Goal: Task Accomplishment & Management: Use online tool/utility

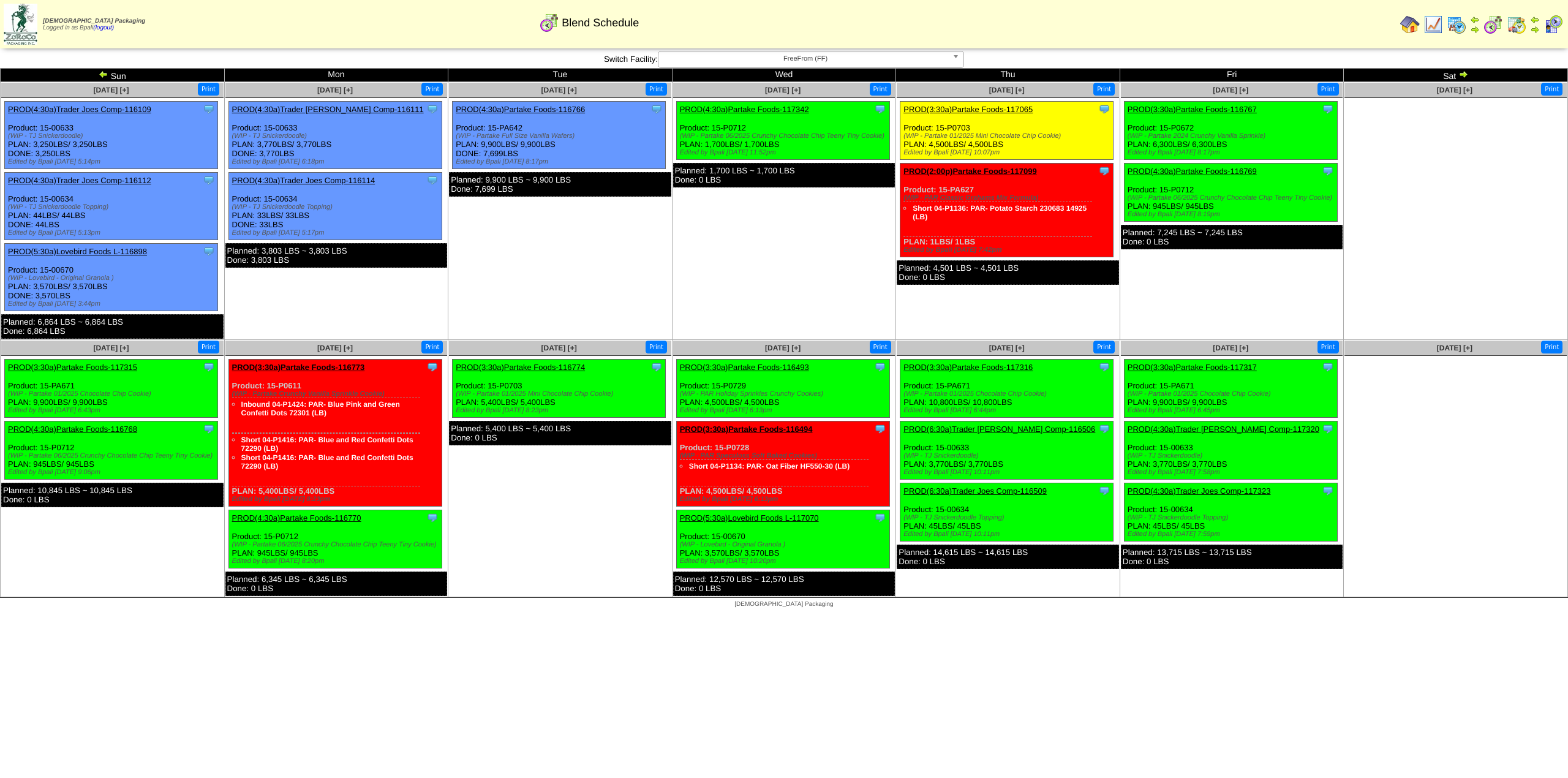
click at [1007, 109] on link "PROD(3:30a)Partake Foods-117065" at bounding box center [968, 110] width 129 height 9
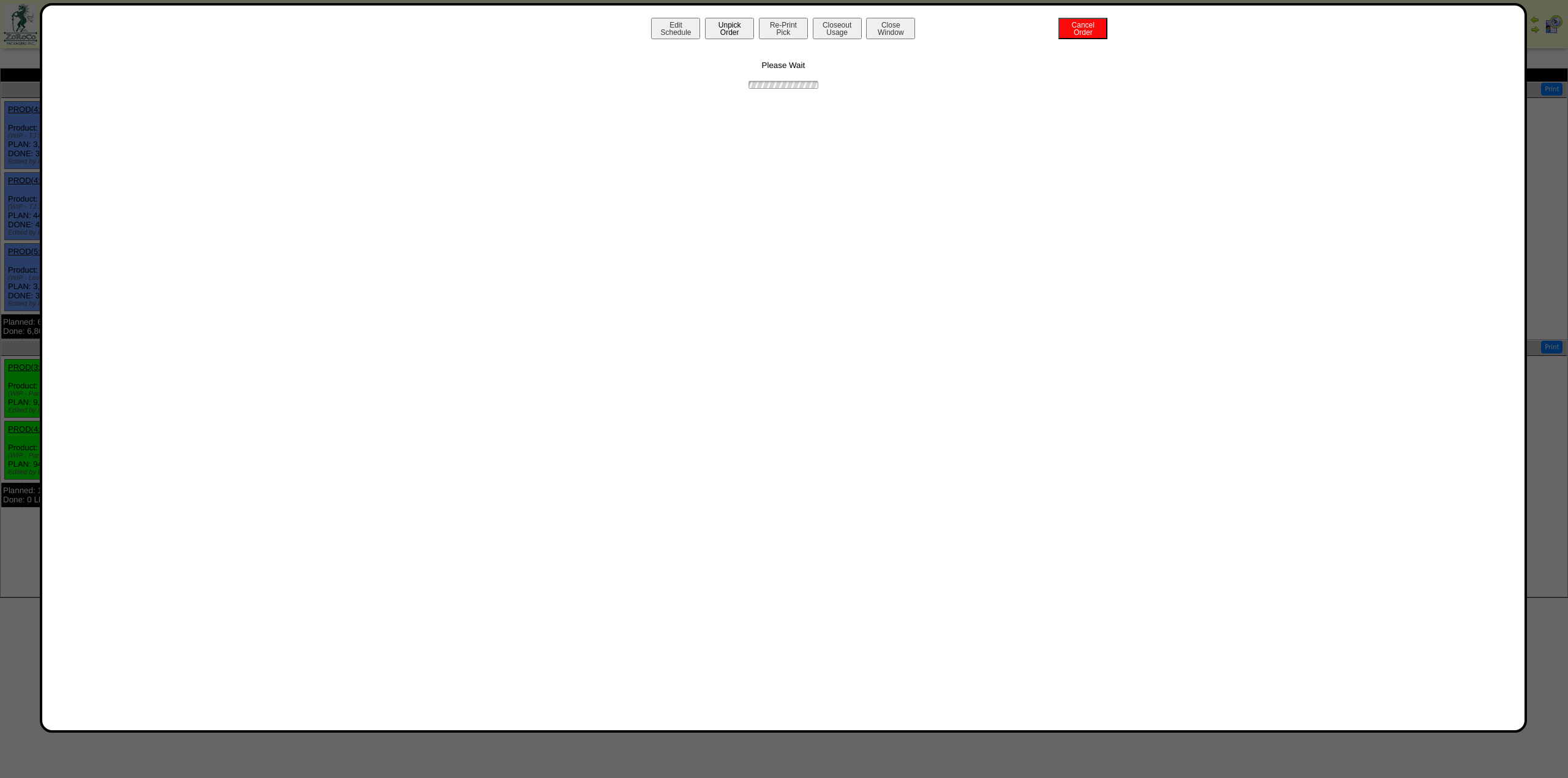
click at [748, 34] on button "Unpick Order" at bounding box center [730, 28] width 49 height 21
click at [852, 33] on button "Close Window" at bounding box center [864, 28] width 49 height 21
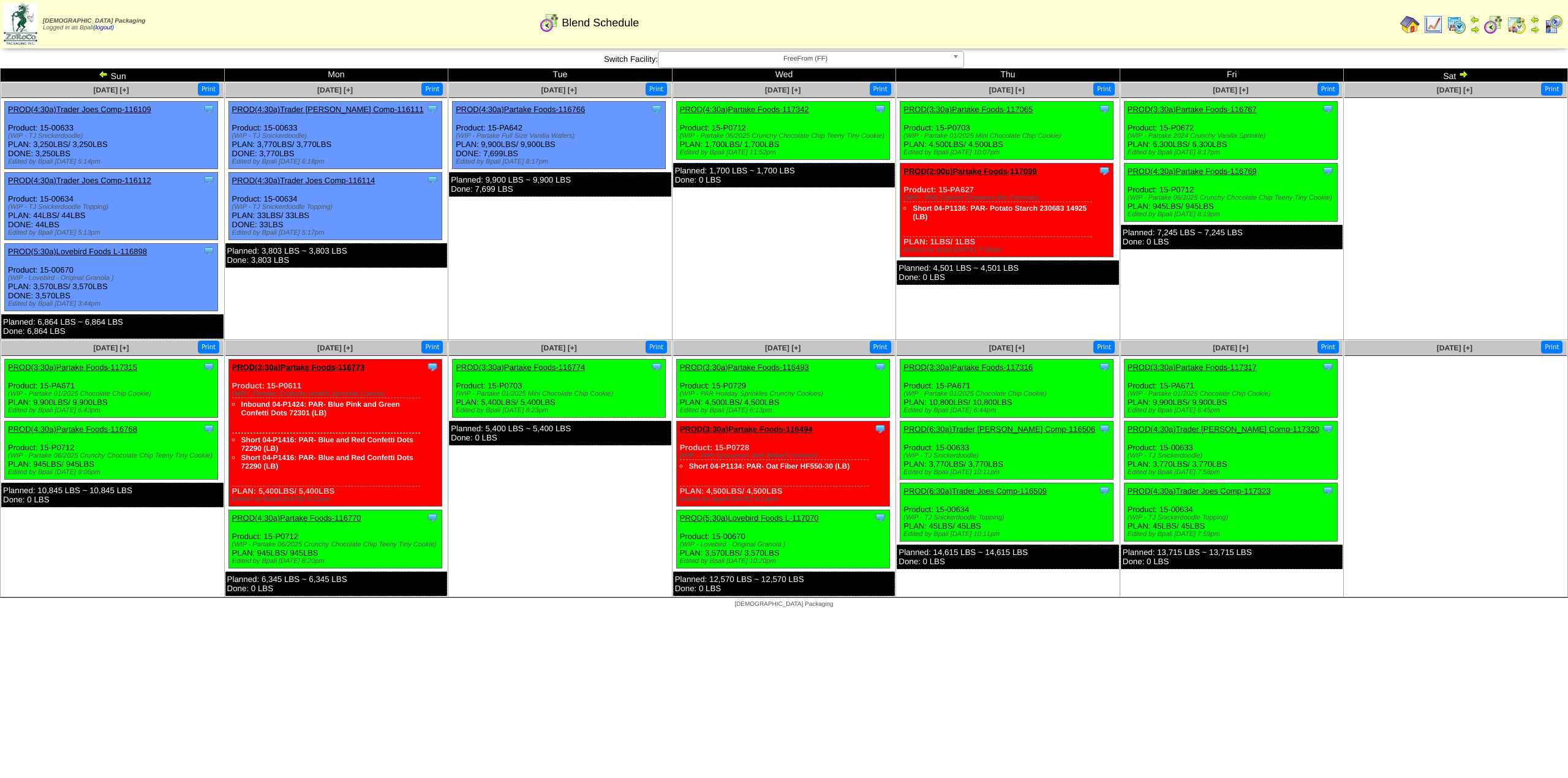
click at [749, 113] on link "PROD(4:30a)Partake Foods-117342" at bounding box center [744, 110] width 129 height 9
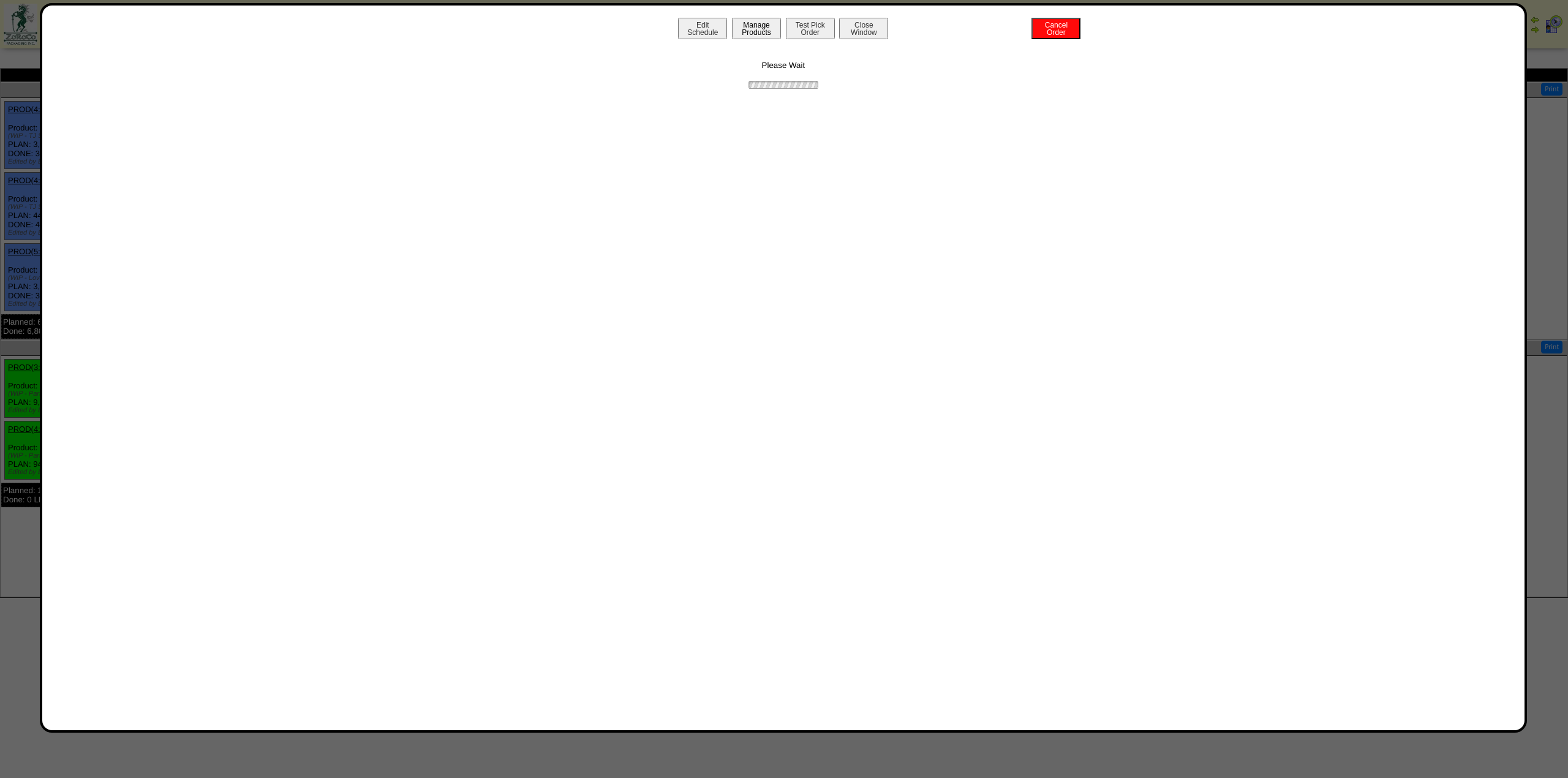
click at [763, 32] on button "Manage Products" at bounding box center [756, 28] width 49 height 21
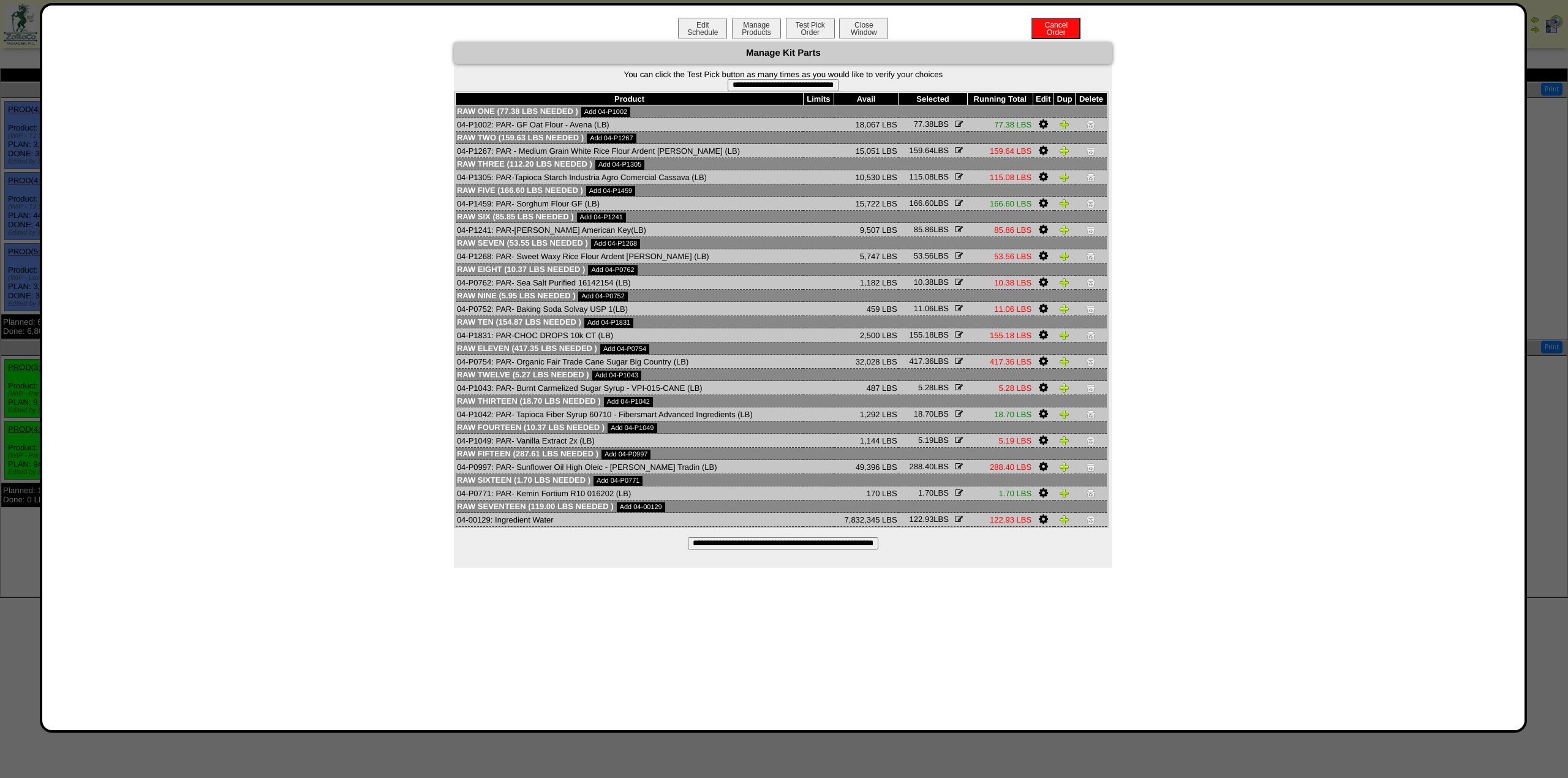
click at [802, 79] on input "**********" at bounding box center [783, 85] width 111 height 13
type input "**********"
click at [838, 30] on button "Pick Order" at bounding box center [837, 28] width 49 height 21
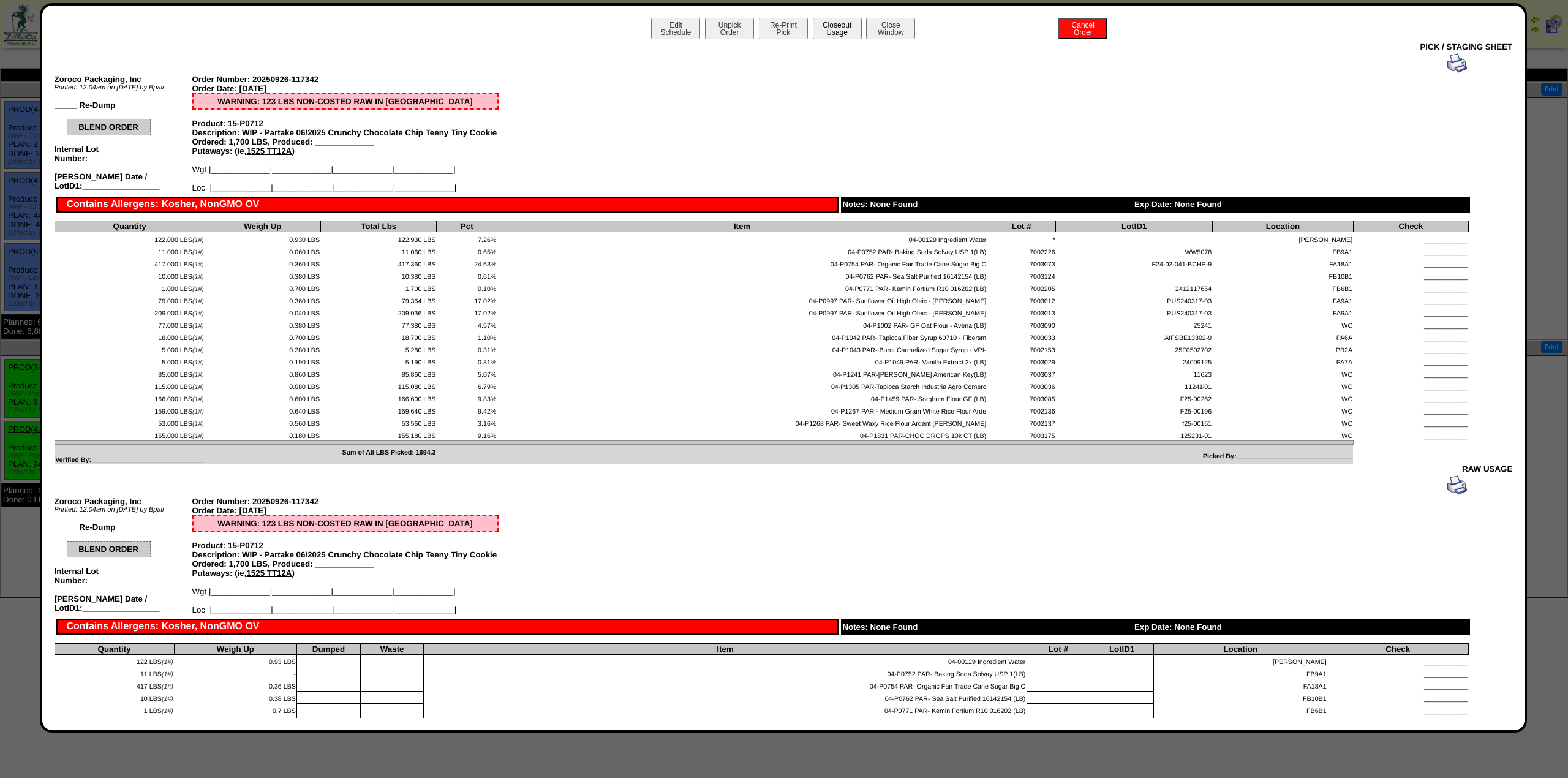
click at [833, 34] on button "Closeout Usage" at bounding box center [837, 28] width 49 height 21
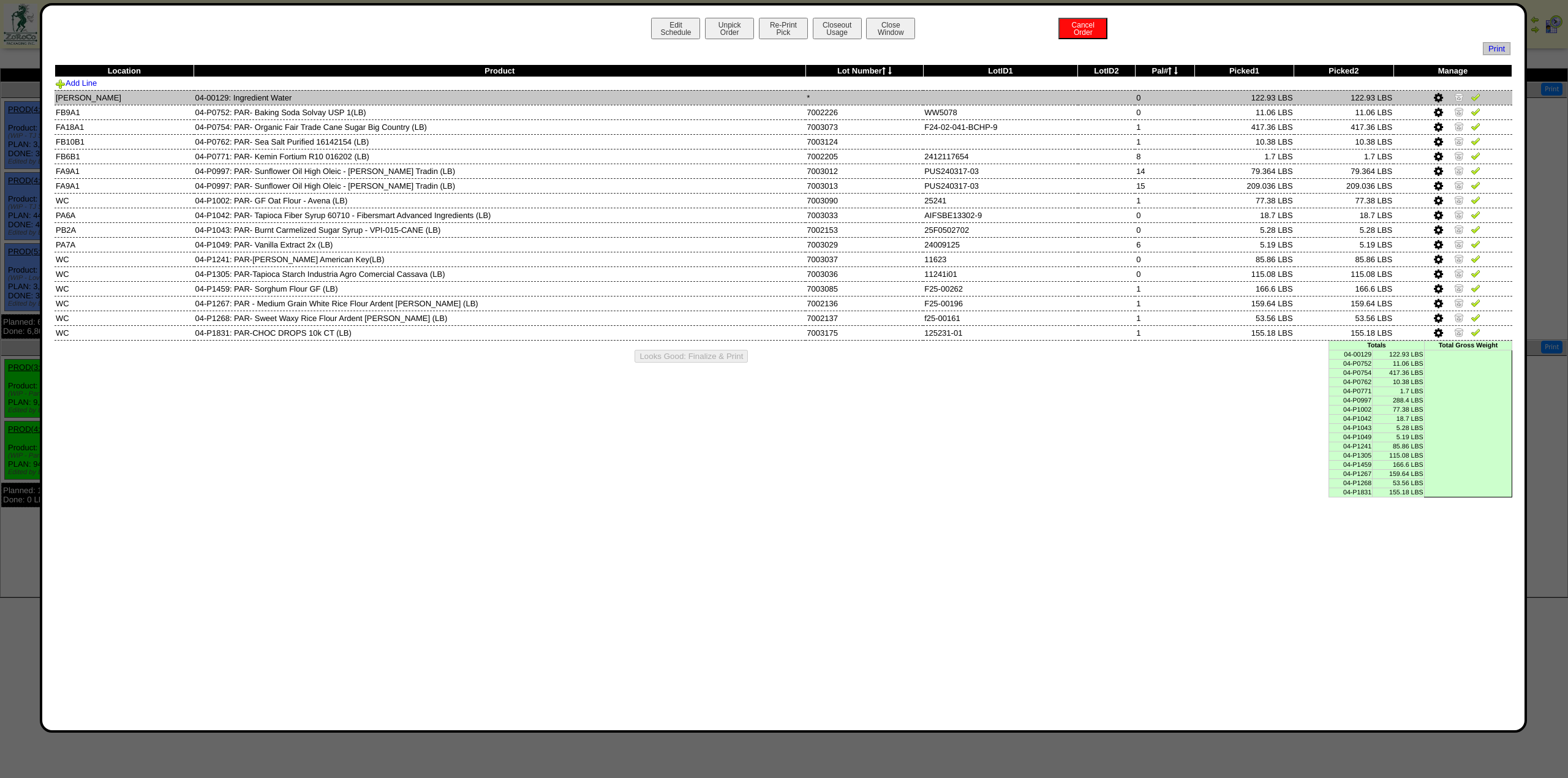
click at [1471, 96] on img at bounding box center [1476, 96] width 10 height 10
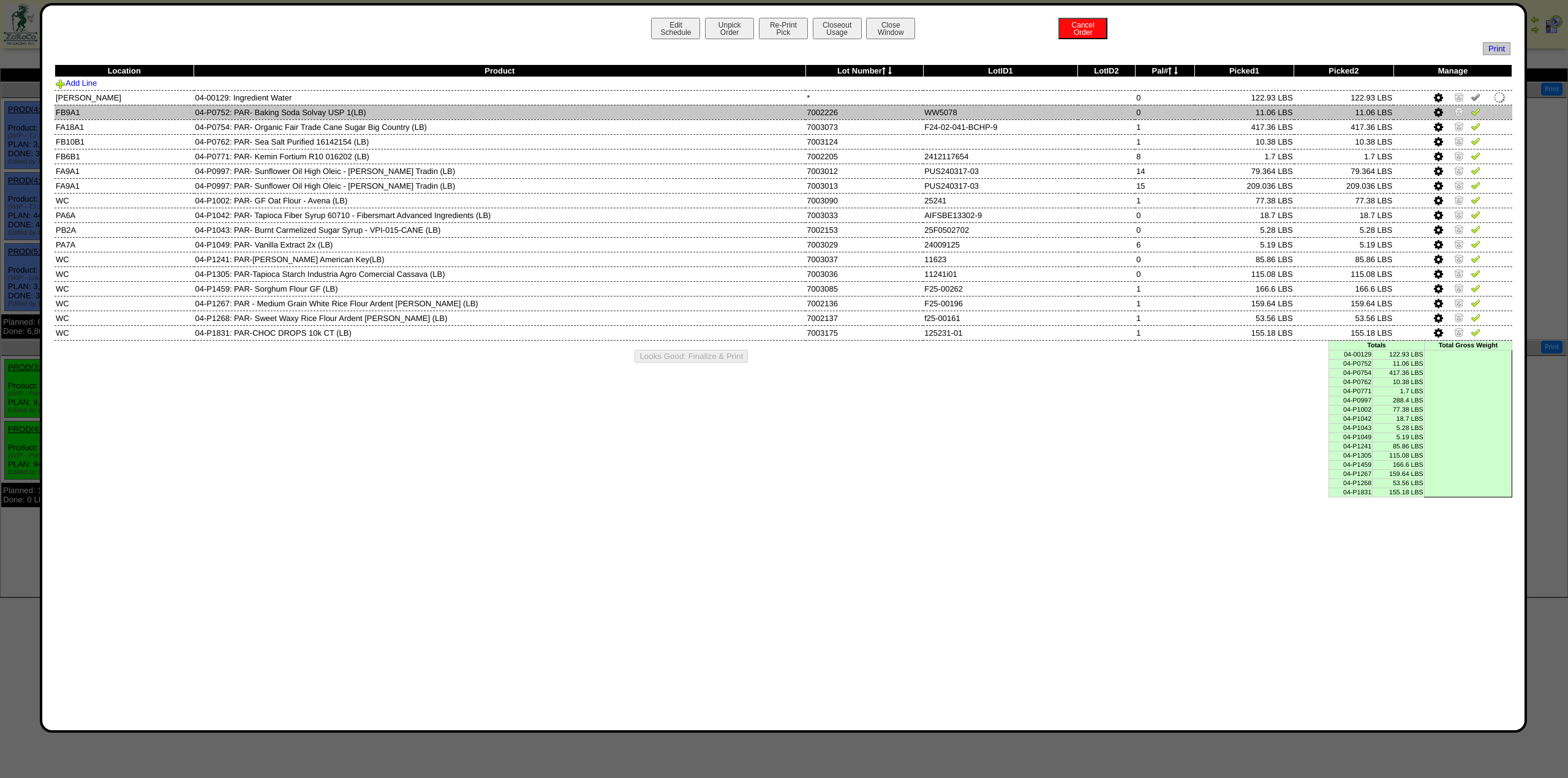
click at [1471, 108] on img at bounding box center [1476, 111] width 10 height 10
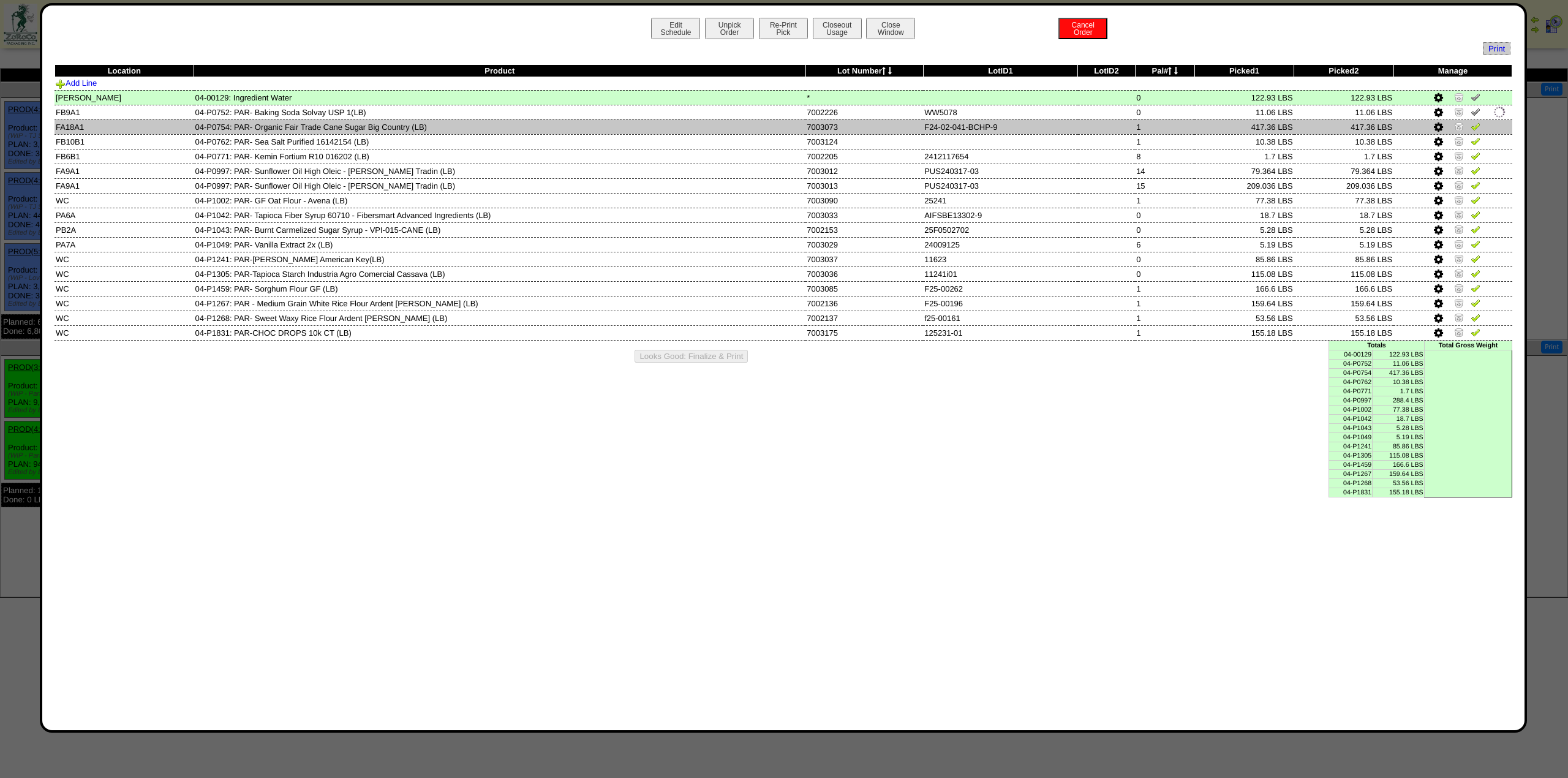
click at [1473, 130] on img at bounding box center [1476, 126] width 10 height 10
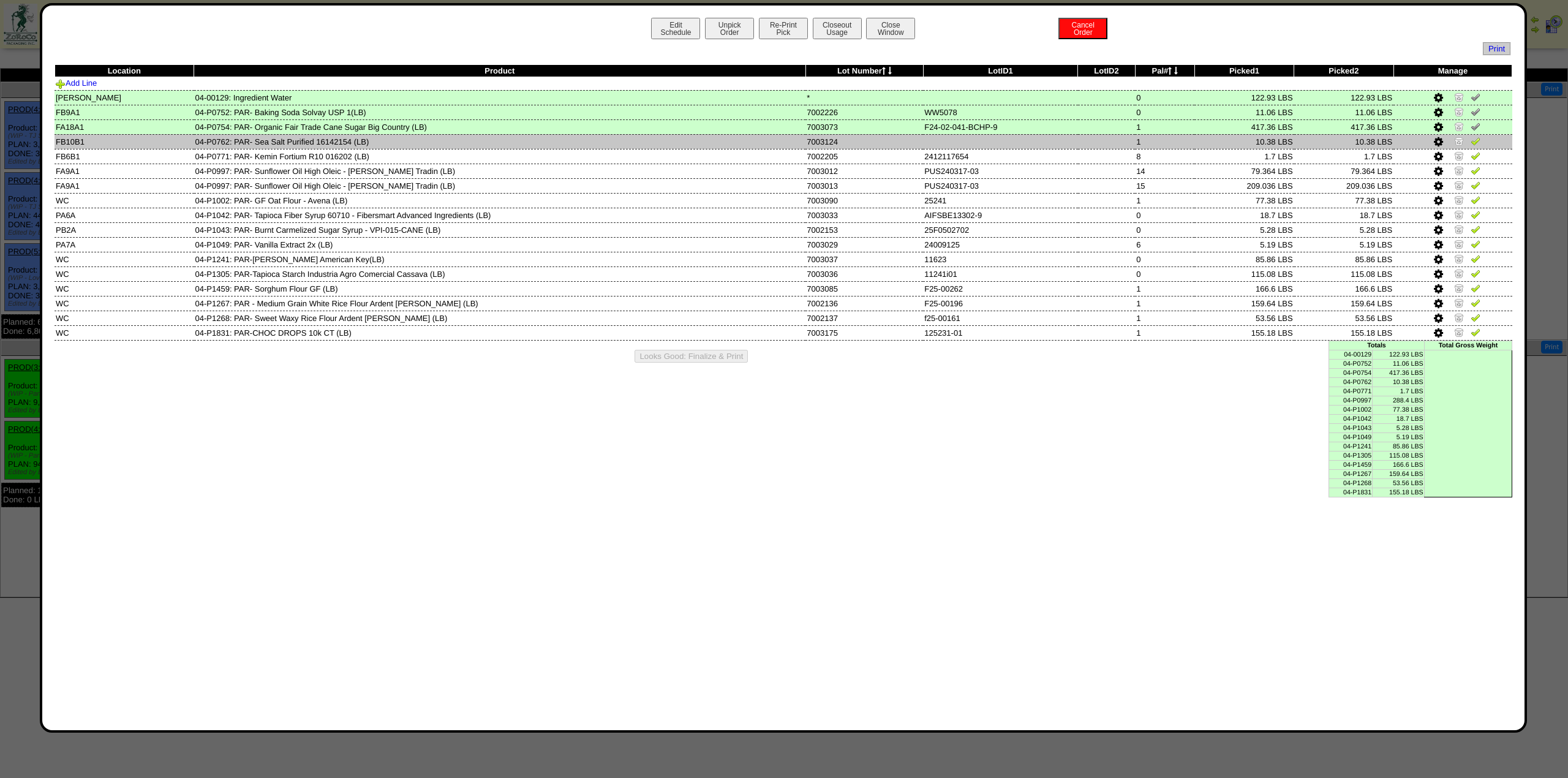
click at [1473, 147] on link at bounding box center [1476, 143] width 10 height 9
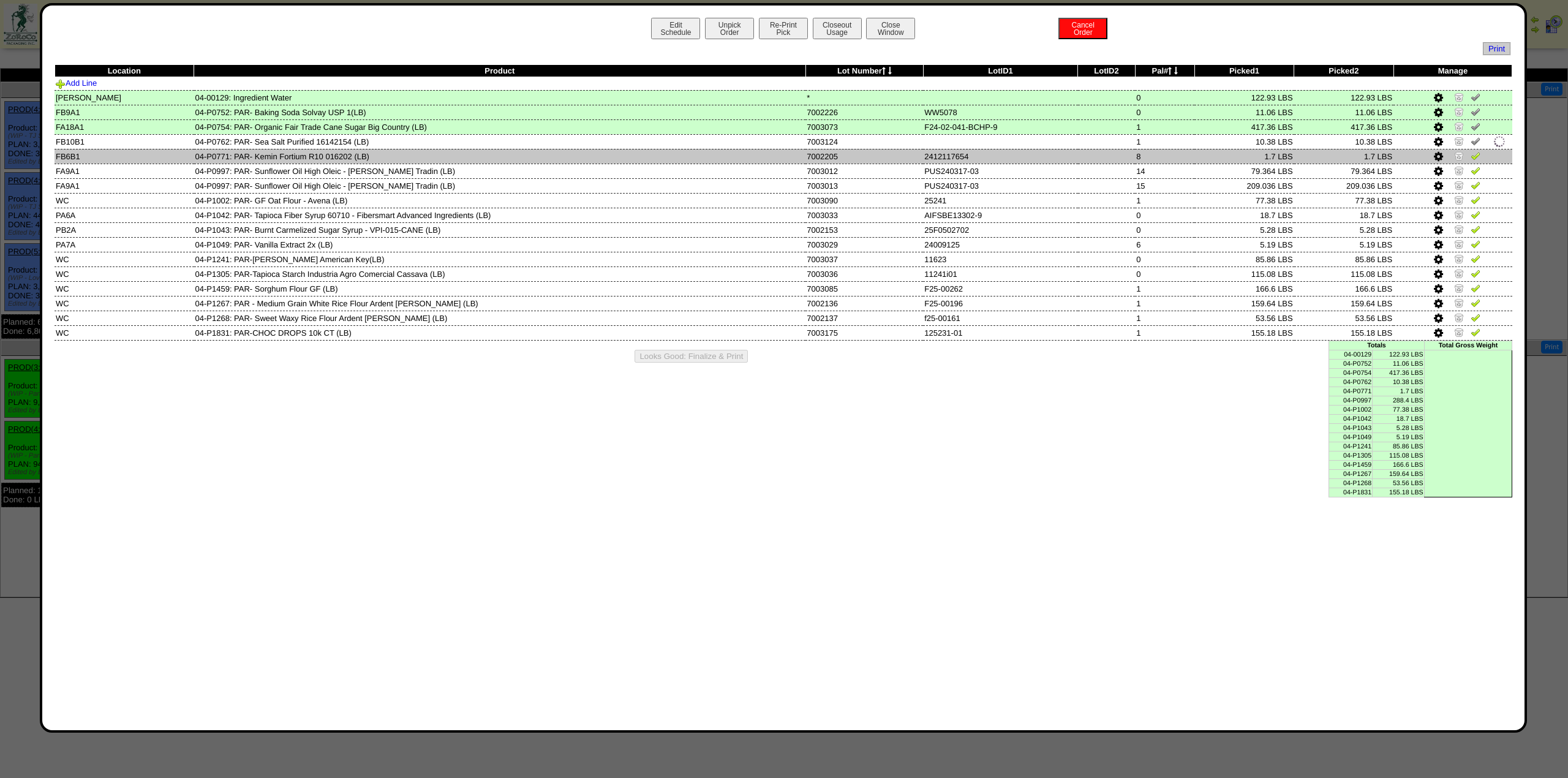
click at [1473, 155] on img at bounding box center [1476, 155] width 10 height 10
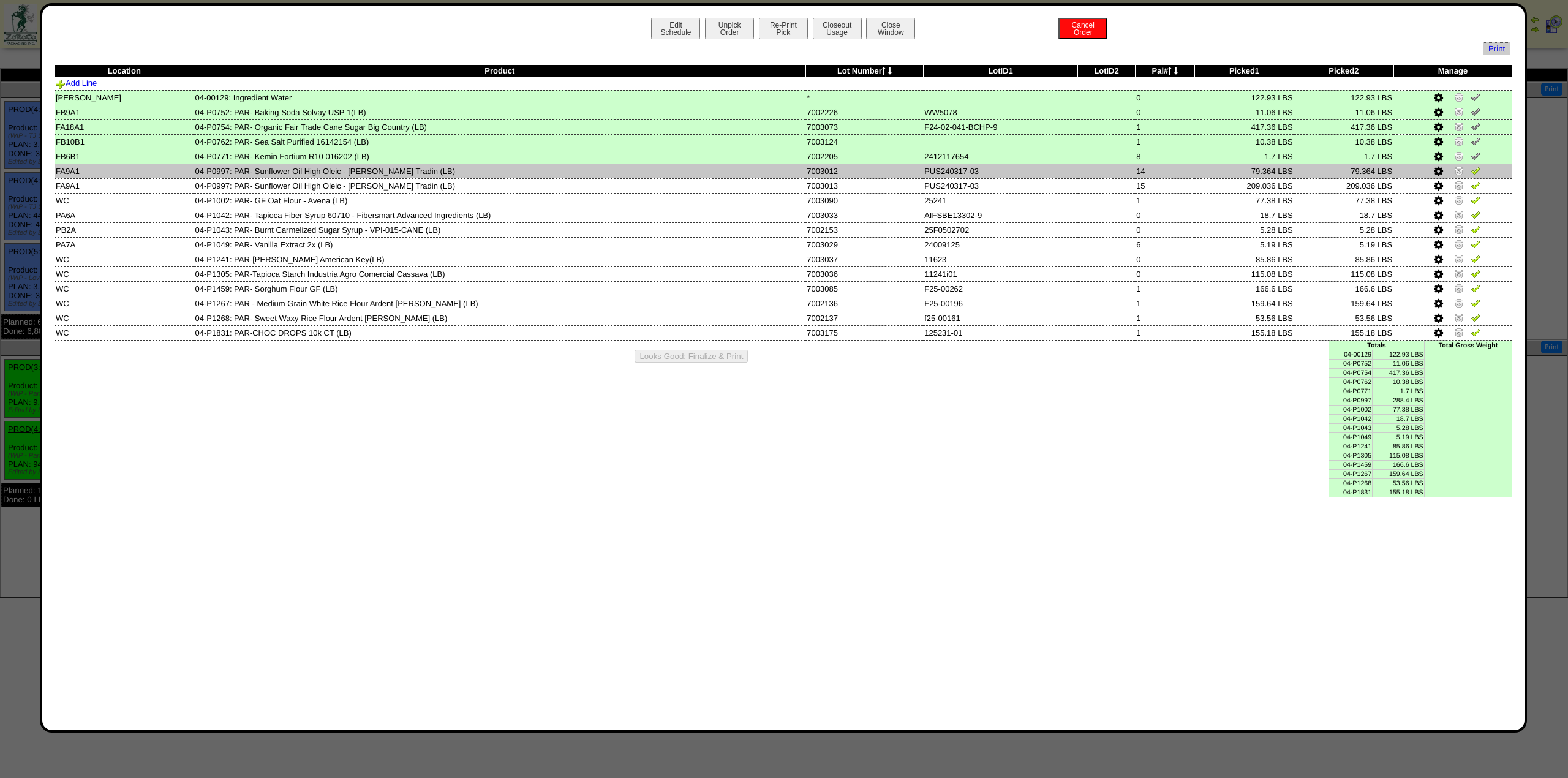
click at [1473, 170] on img at bounding box center [1476, 170] width 10 height 10
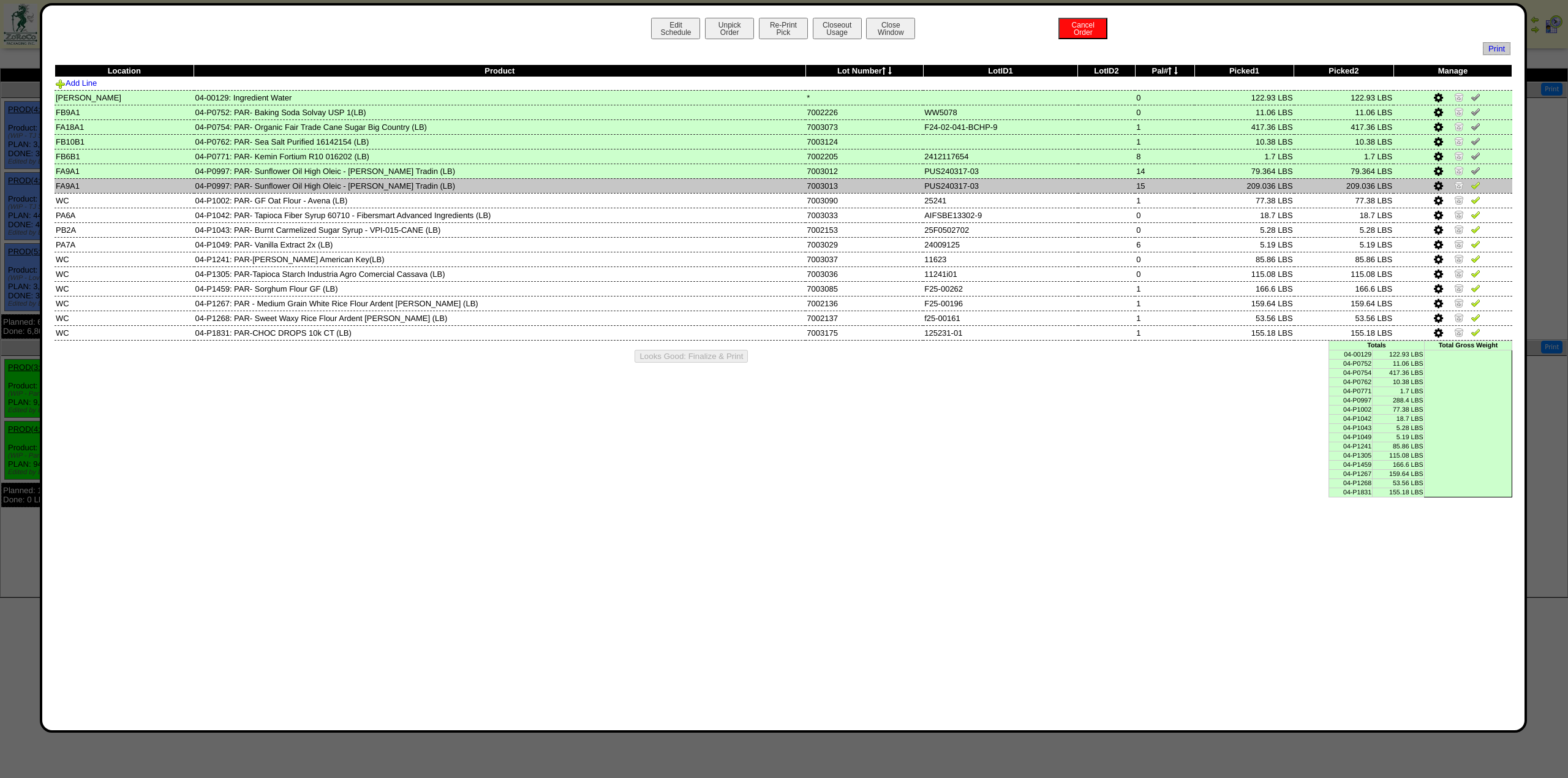
click at [1471, 184] on img at bounding box center [1476, 184] width 10 height 10
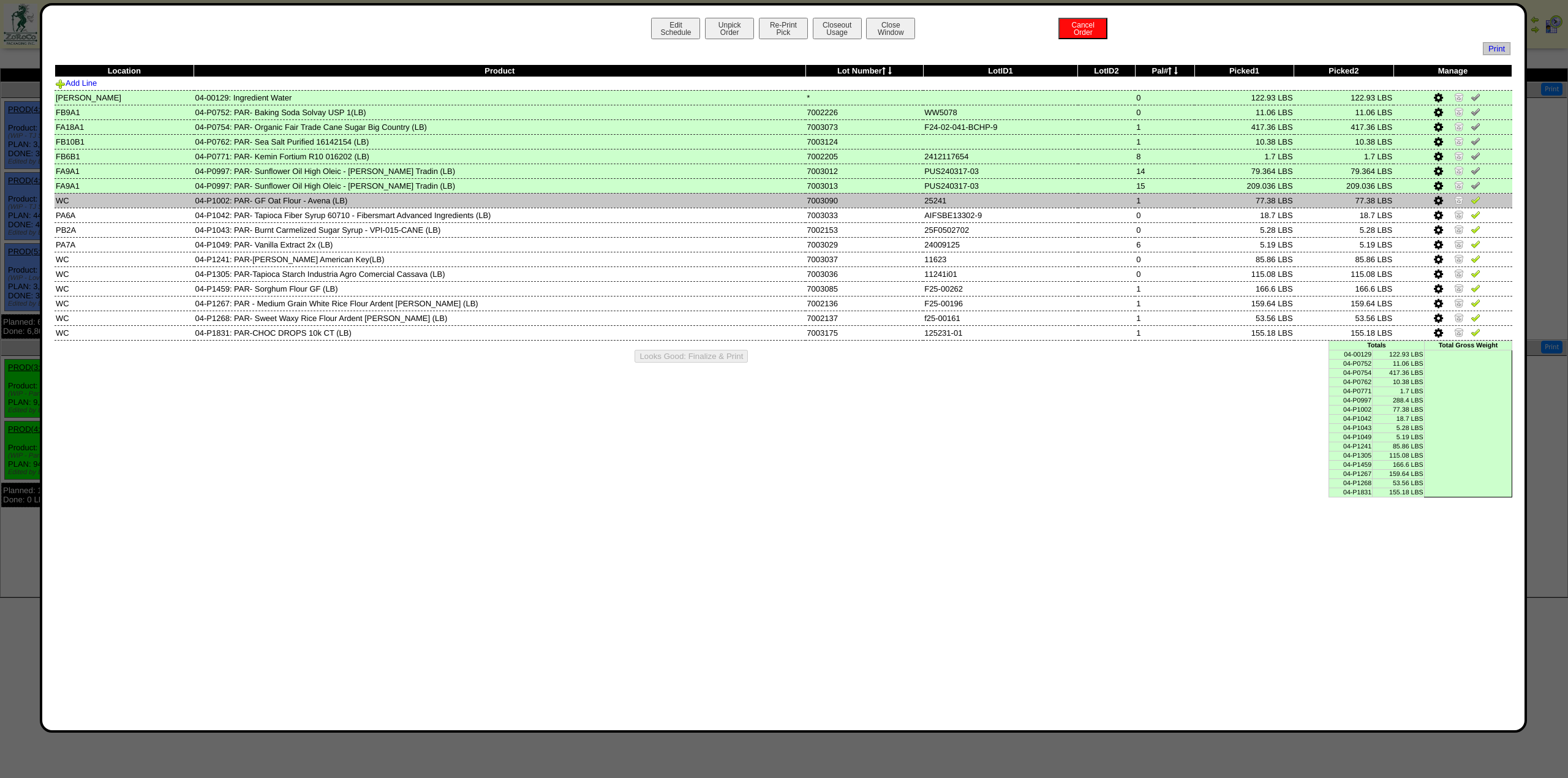
click at [1473, 201] on img at bounding box center [1476, 199] width 10 height 10
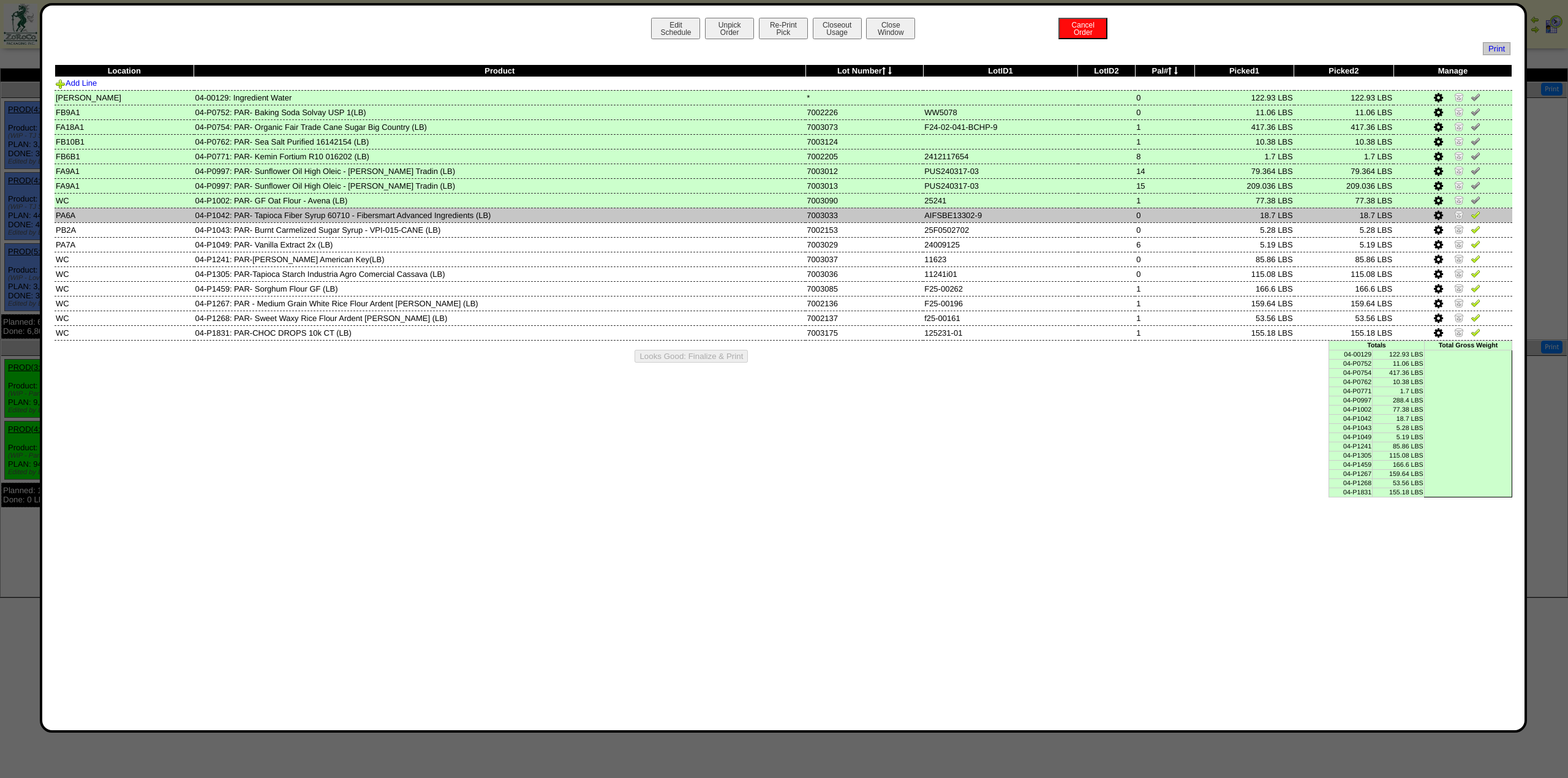
click at [1476, 221] on link at bounding box center [1476, 216] width 10 height 9
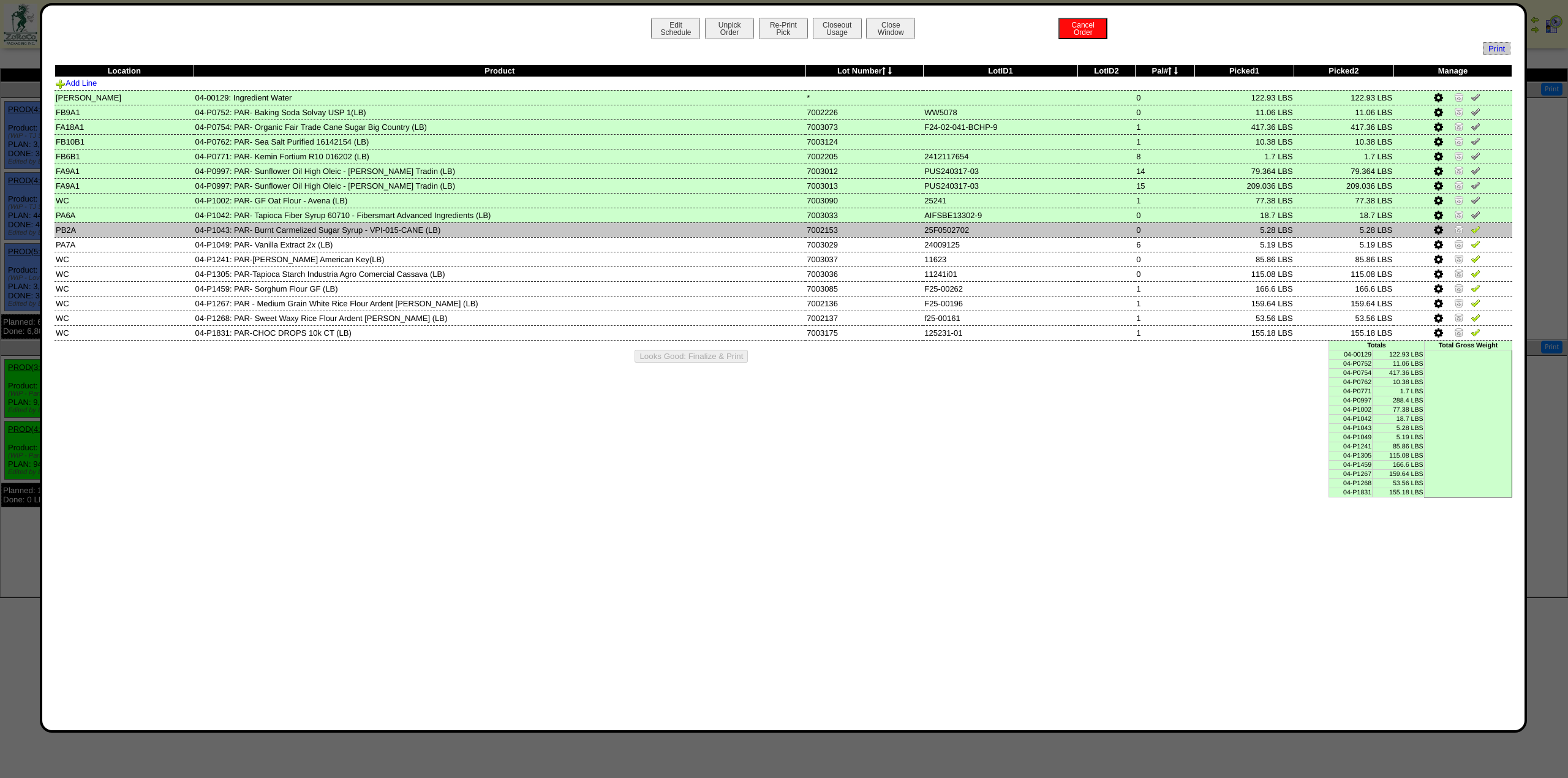
click at [1476, 234] on img at bounding box center [1476, 229] width 10 height 10
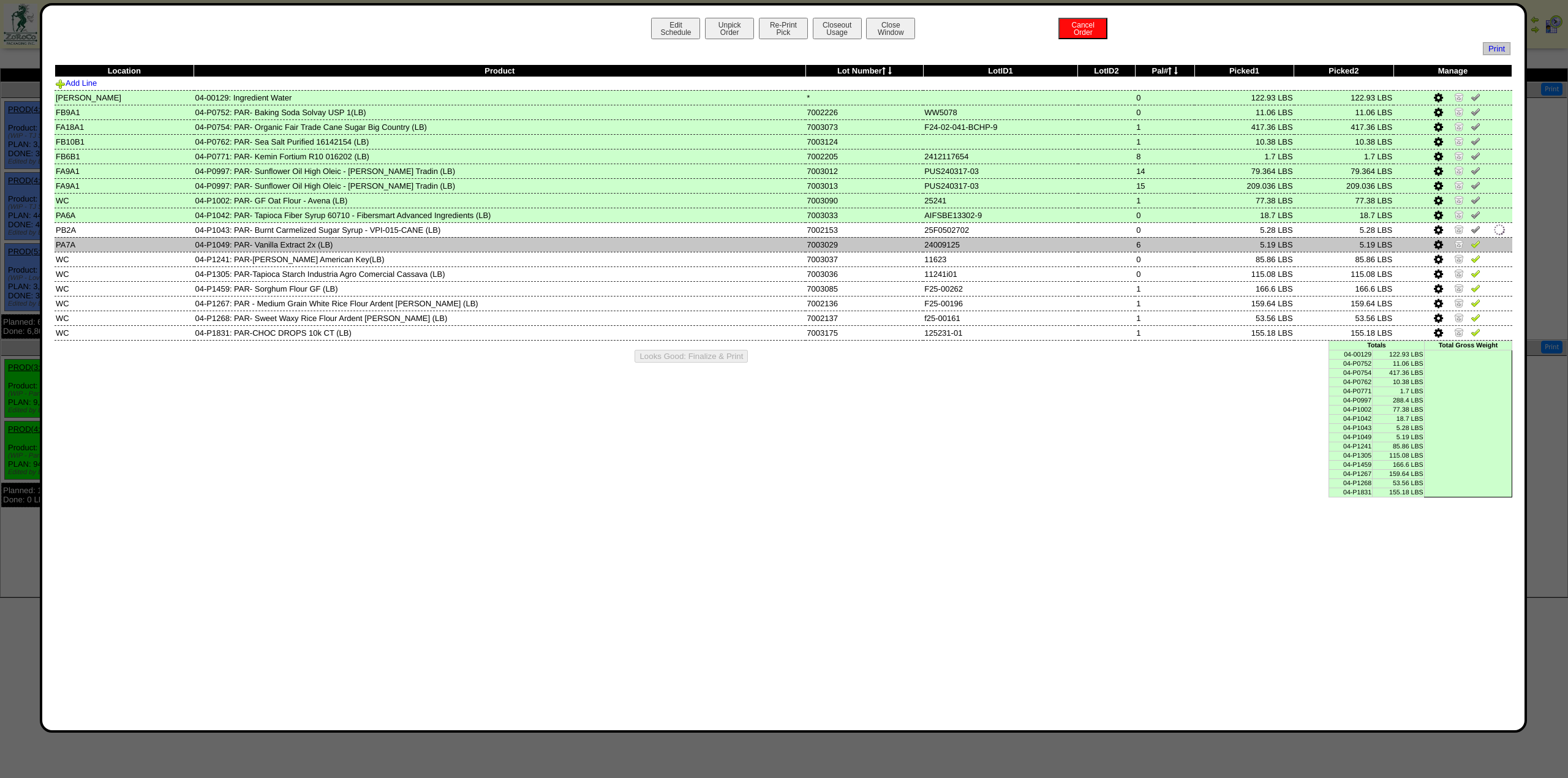
click at [1473, 252] on td at bounding box center [1453, 244] width 119 height 15
click at [1473, 246] on img at bounding box center [1476, 244] width 10 height 10
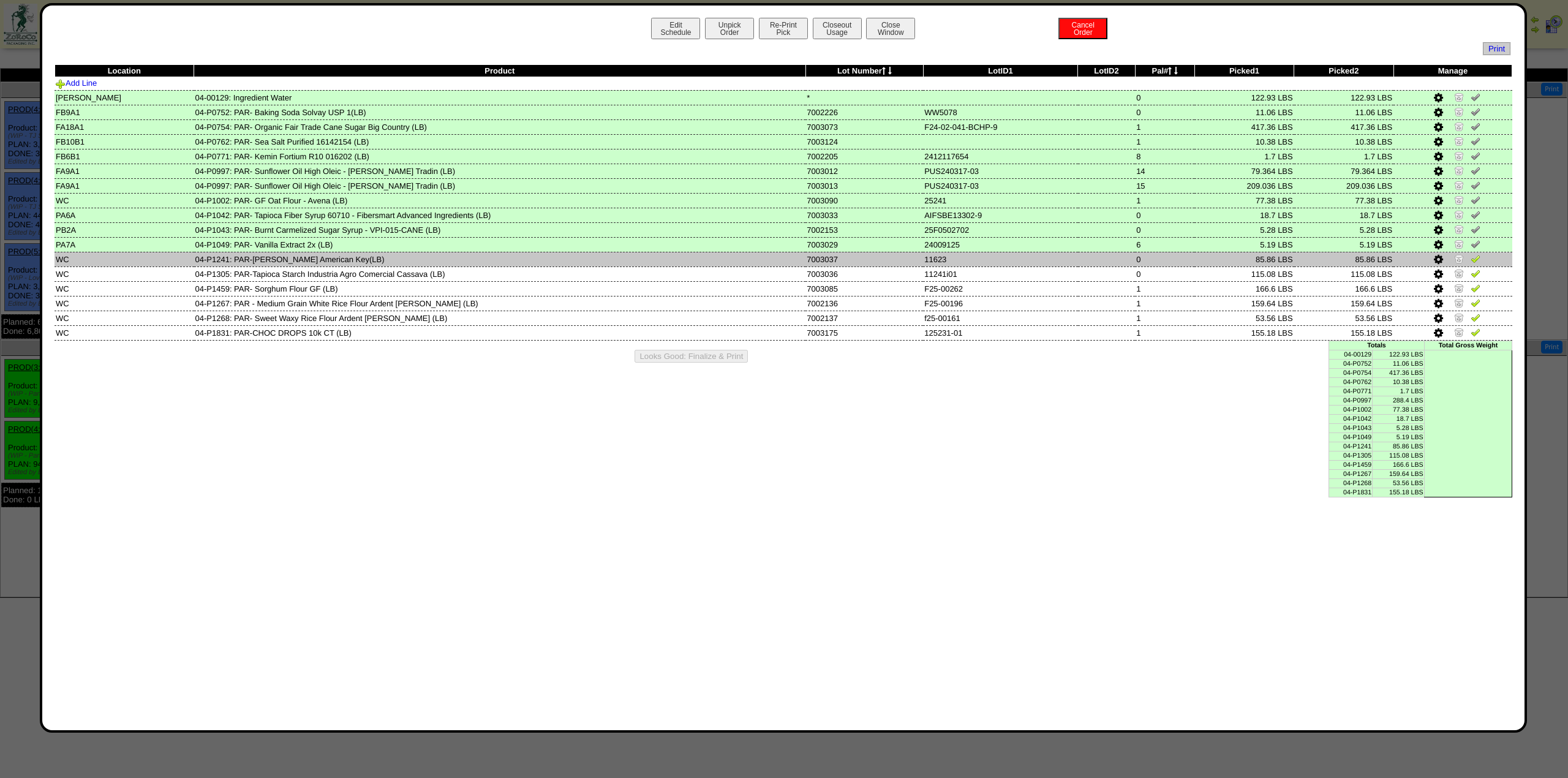
click at [1473, 258] on img at bounding box center [1476, 258] width 10 height 10
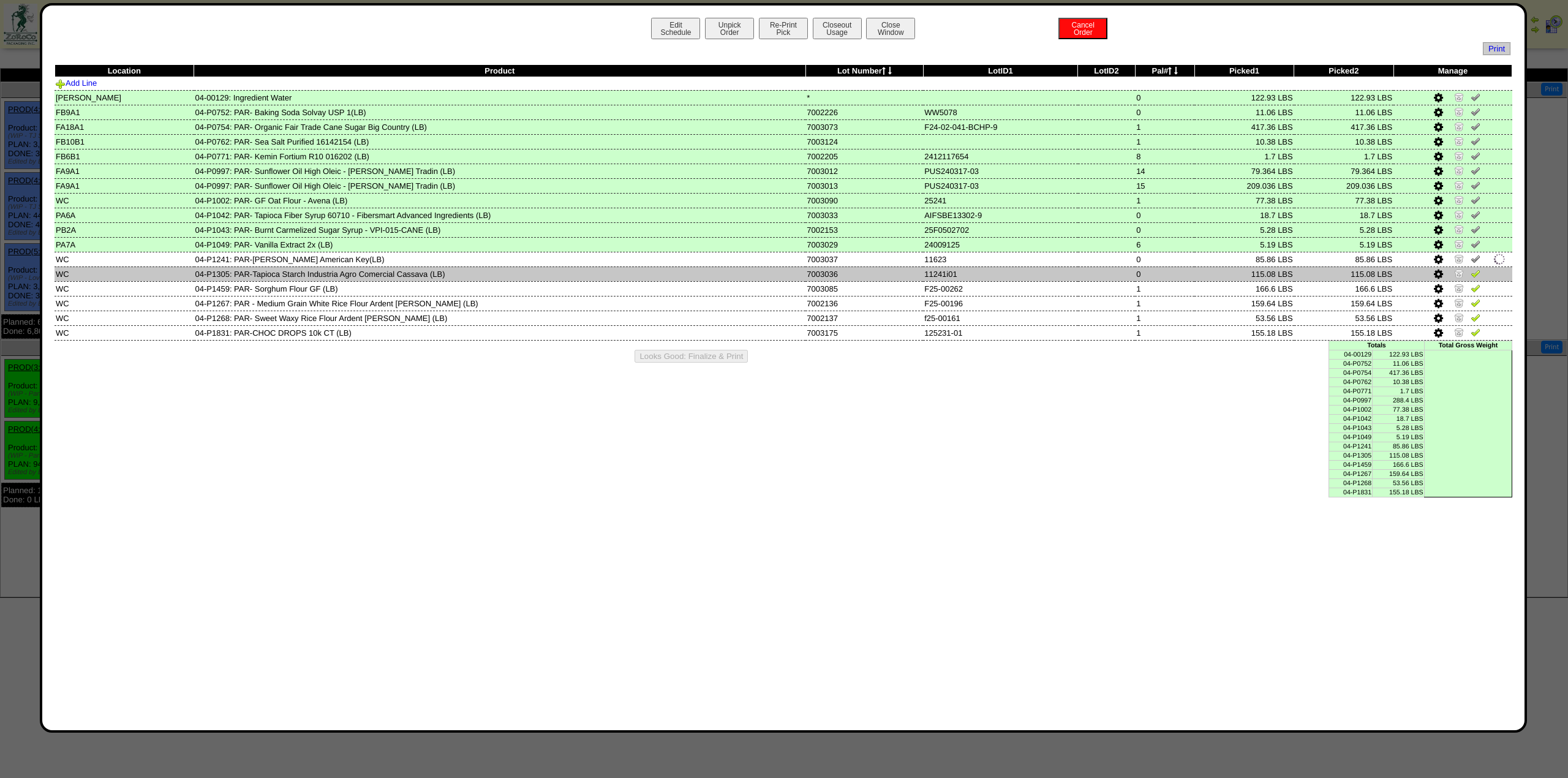
click at [1471, 272] on img at bounding box center [1476, 273] width 10 height 10
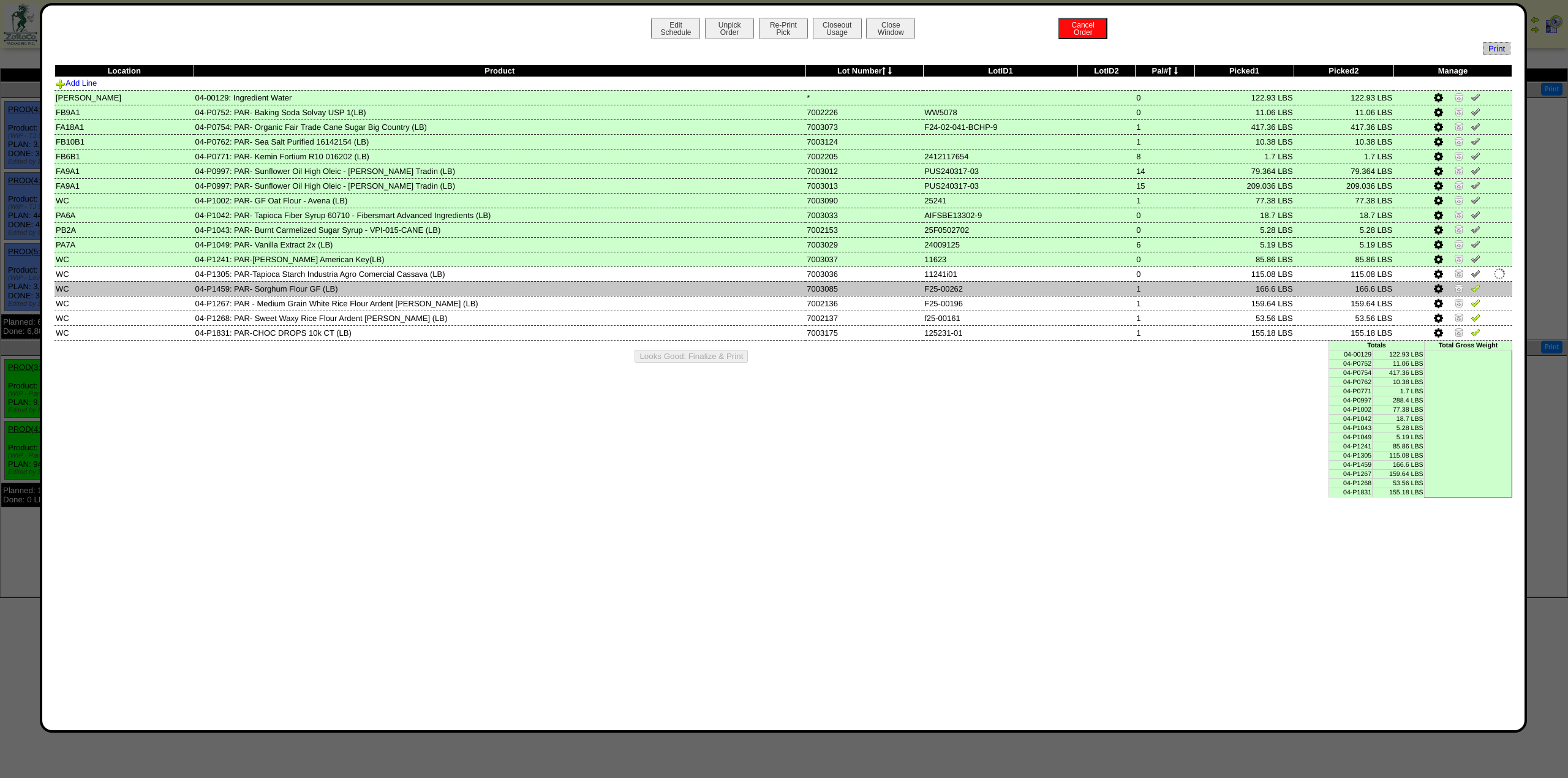
click at [1471, 292] on img at bounding box center [1476, 287] width 10 height 10
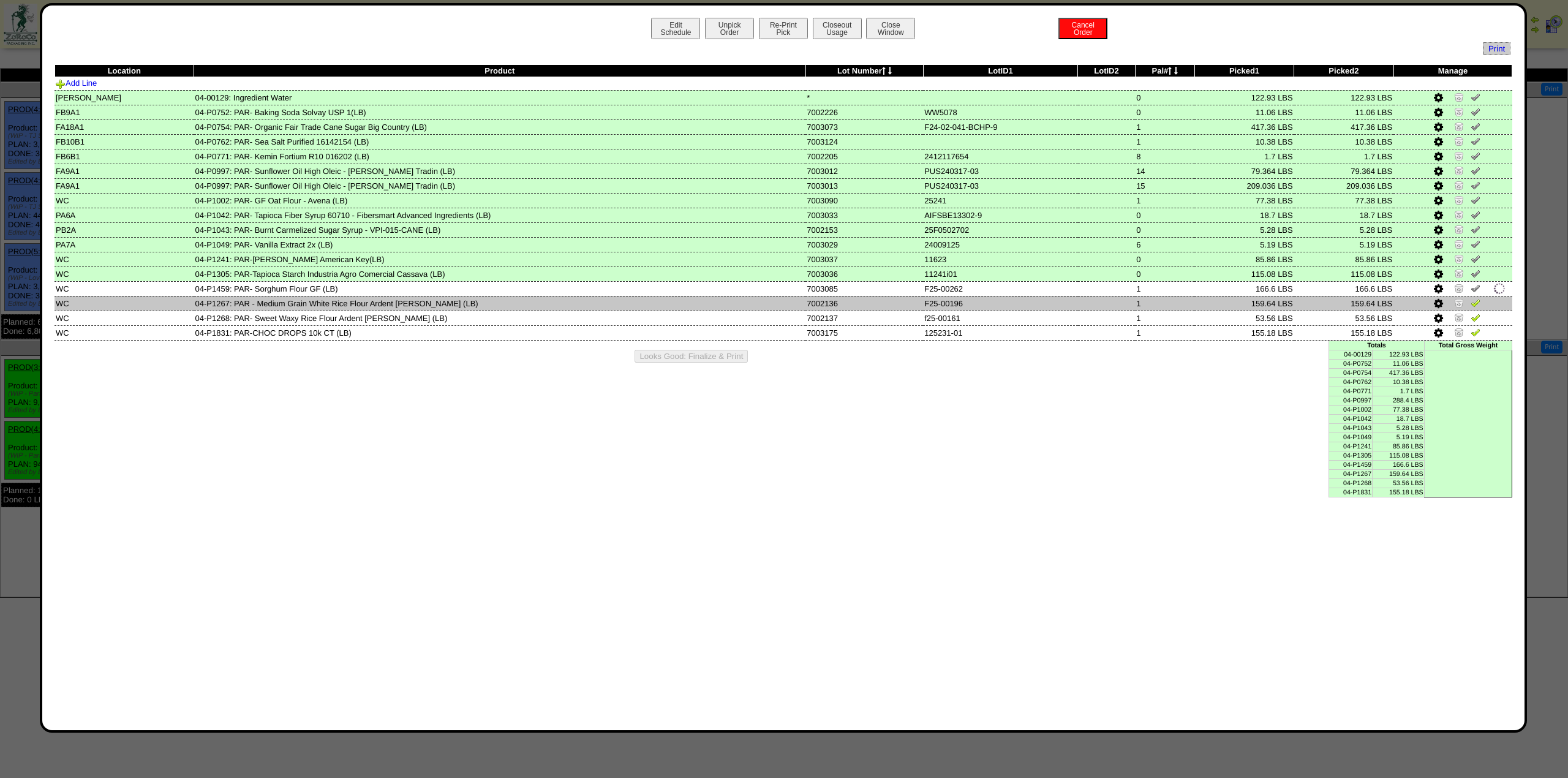
click at [1471, 305] on img at bounding box center [1476, 302] width 10 height 10
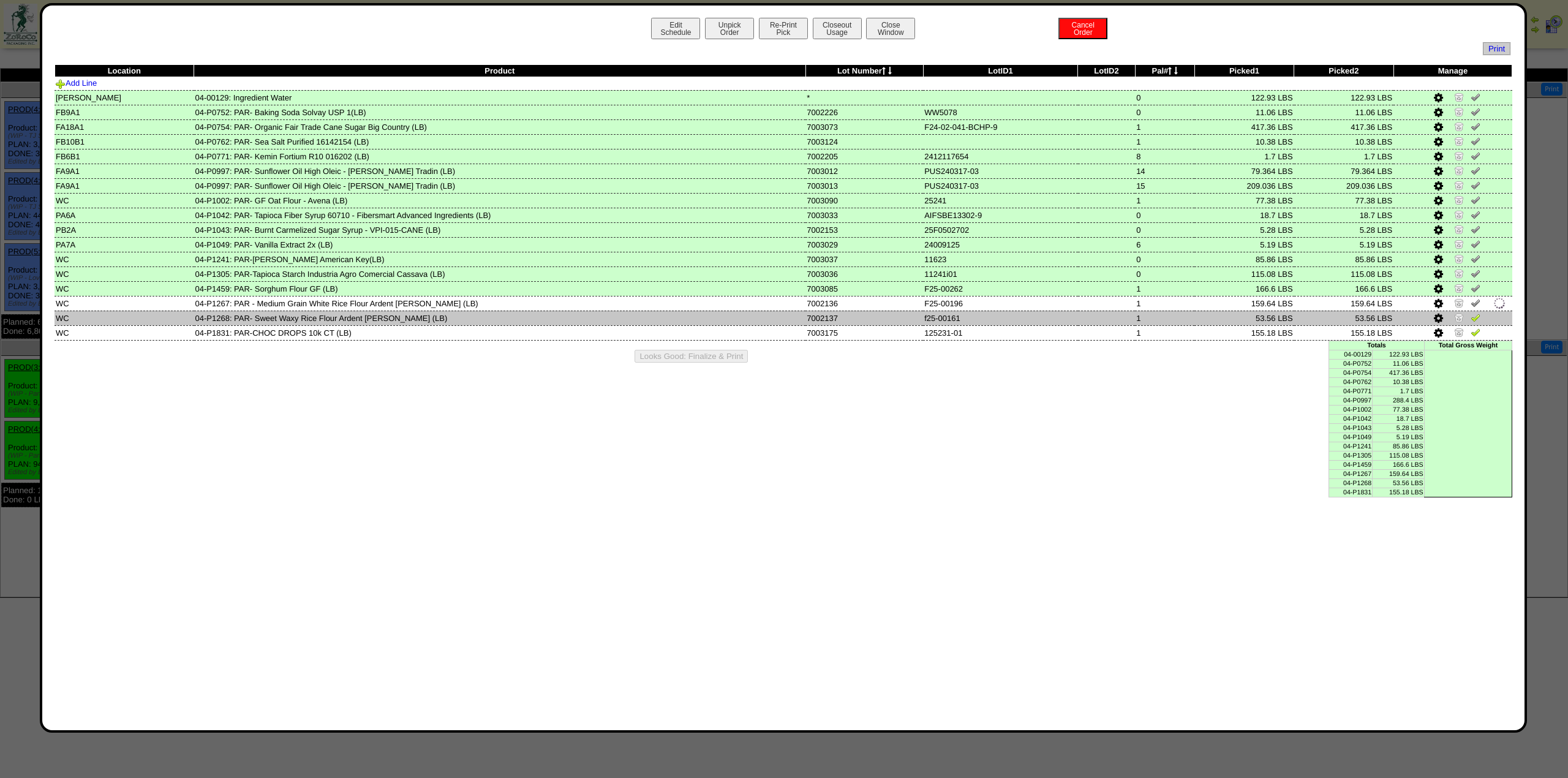
click at [1471, 322] on img at bounding box center [1476, 317] width 10 height 10
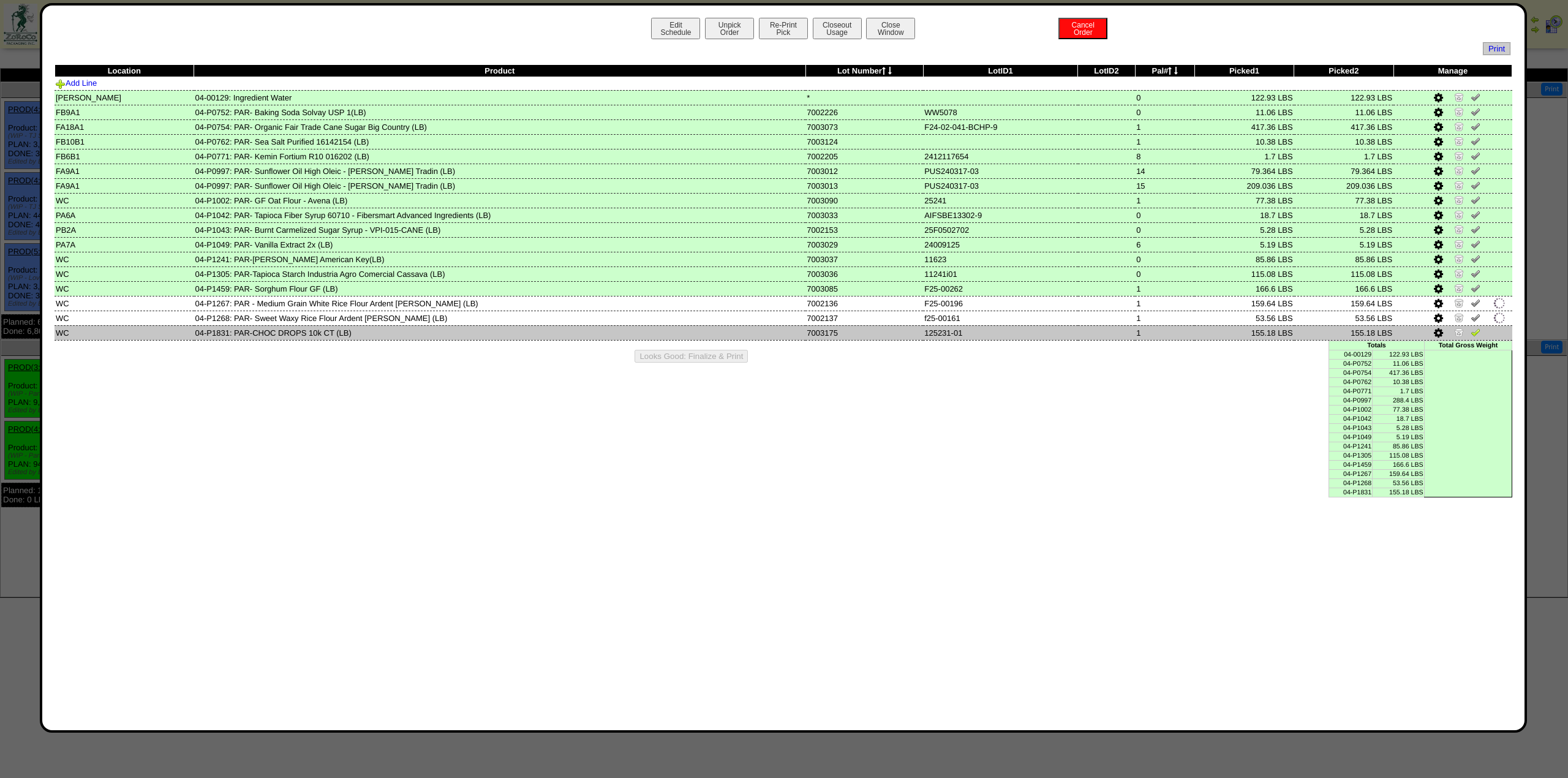
click at [1474, 337] on img at bounding box center [1476, 332] width 10 height 10
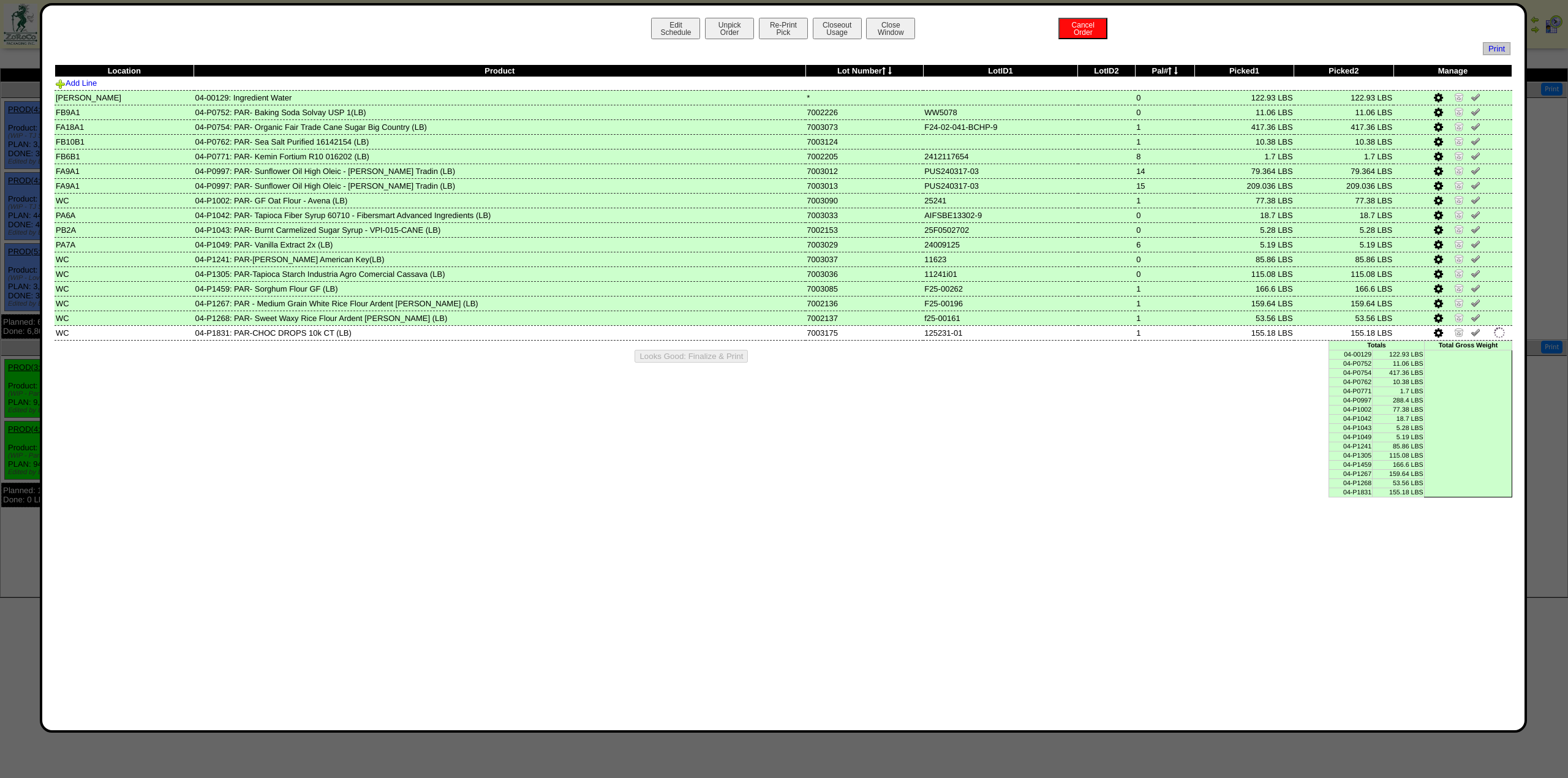
click at [1206, 422] on div "Edit Schedule Unpick Order Re-Print Pick Closeout Usage Cancel Order Close Wind…" at bounding box center [784, 368] width 1458 height 700
